Goal: Task Accomplishment & Management: Use online tool/utility

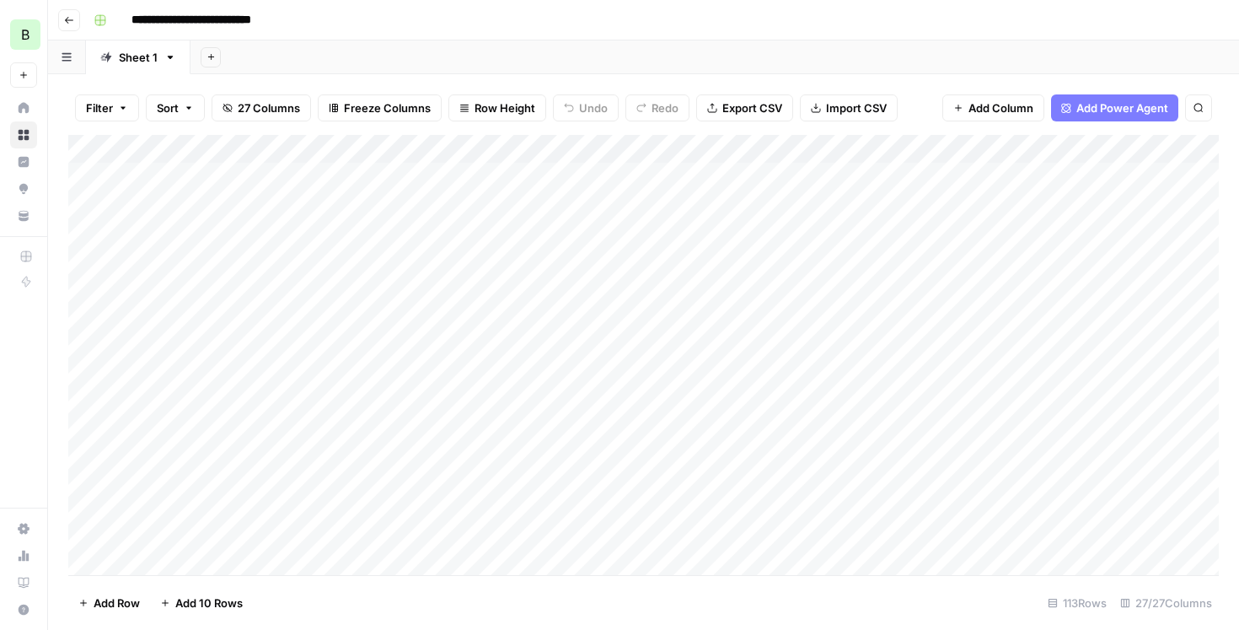
click at [335, 230] on div "Add Column" at bounding box center [643, 355] width 1150 height 440
click at [445, 234] on div "Add Column" at bounding box center [643, 355] width 1150 height 440
click at [445, 400] on div "Add Column" at bounding box center [643, 355] width 1150 height 440
click at [403, 421] on div "Add Column" at bounding box center [643, 355] width 1150 height 440
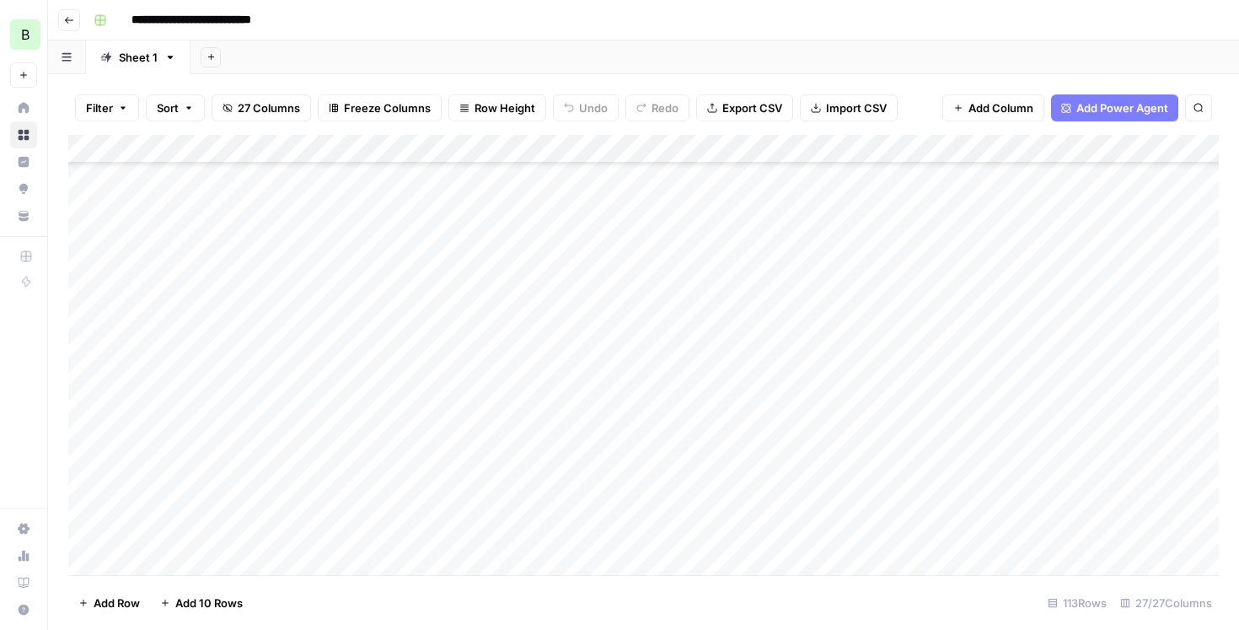
click at [727, 394] on div "Add Column" at bounding box center [643, 355] width 1150 height 440
click at [709, 428] on div "Add Column" at bounding box center [643, 355] width 1150 height 440
click at [442, 426] on div "Add Column" at bounding box center [643, 355] width 1150 height 440
